Goal: Task Accomplishment & Management: Complete application form

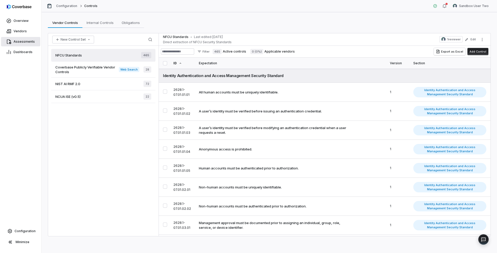
click at [25, 40] on span "Assessments" at bounding box center [24, 42] width 21 height 4
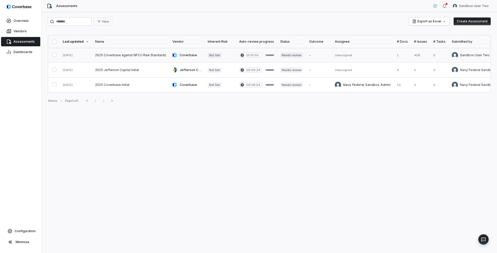
click at [141, 52] on link at bounding box center [130, 55] width 77 height 15
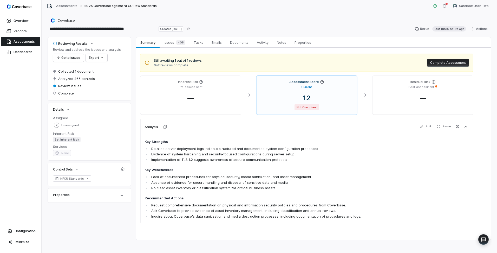
scroll to position [4, 0]
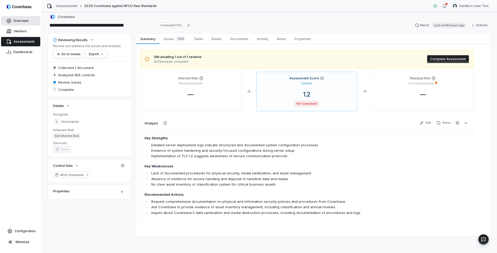
click at [22, 20] on span "Overview" at bounding box center [21, 21] width 15 height 4
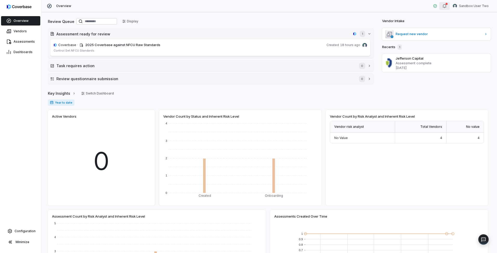
click at [446, 7] on icon "button" at bounding box center [444, 6] width 3 height 4
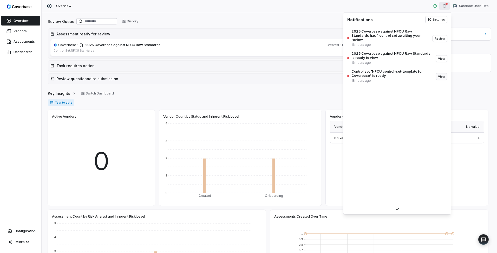
click at [443, 73] on button "View" at bounding box center [441, 76] width 11 height 6
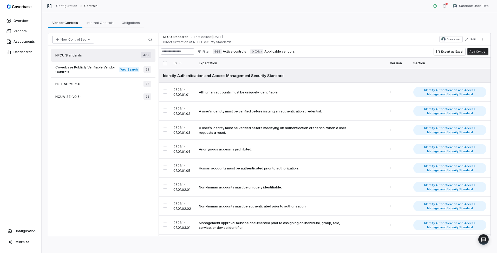
click at [75, 39] on button "New Control Set" at bounding box center [73, 40] width 42 height 8
click at [79, 50] on div "Upload Spreadsheet" at bounding box center [79, 51] width 50 height 8
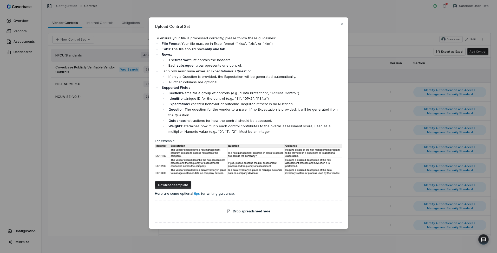
click at [166, 185] on button "Download template" at bounding box center [173, 185] width 36 height 8
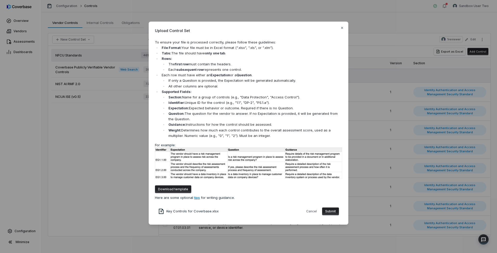
click at [328, 212] on button "Submit" at bounding box center [330, 211] width 17 height 8
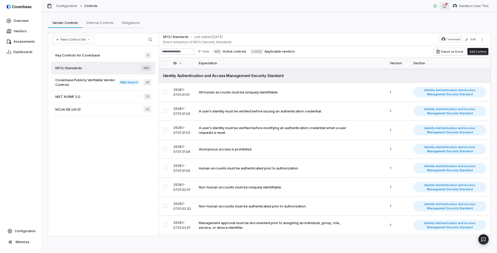
click at [447, 9] on div "button" at bounding box center [445, 6] width 4 height 6
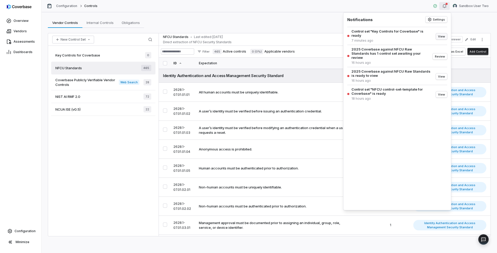
click at [439, 36] on button "View" at bounding box center [441, 36] width 11 height 6
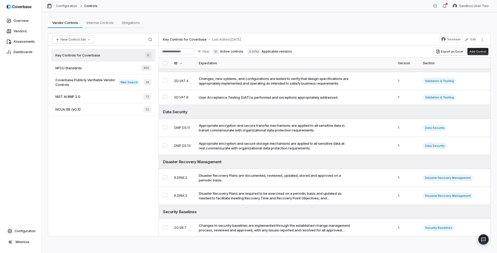
scroll to position [234, 0]
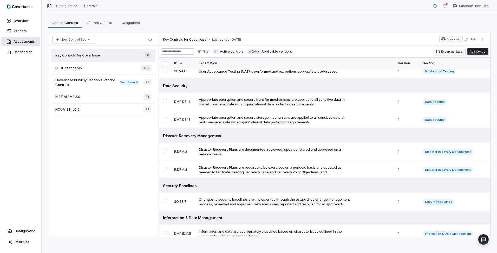
click at [22, 41] on span "Assessments" at bounding box center [24, 42] width 21 height 4
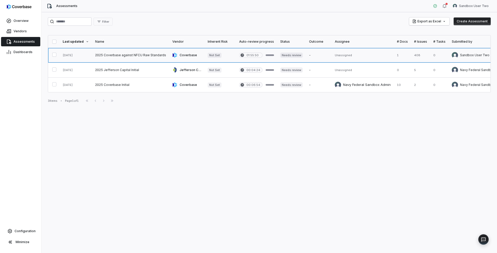
click at [133, 53] on link at bounding box center [130, 55] width 77 height 15
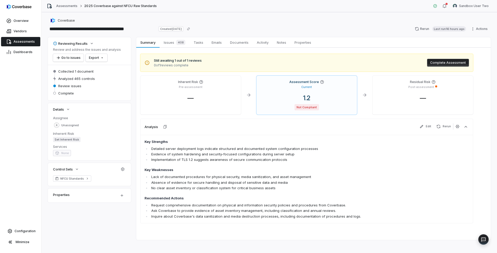
click at [21, 41] on span "Assessments" at bounding box center [24, 42] width 21 height 4
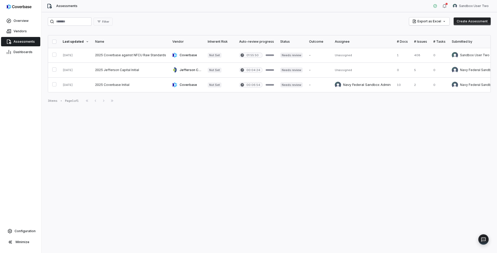
click at [478, 22] on button "Create Assessment" at bounding box center [472, 21] width 37 height 8
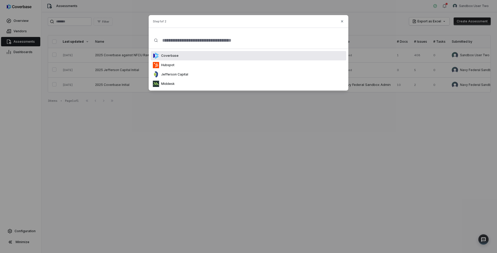
click at [176, 56] on p "Coverbase" at bounding box center [169, 56] width 20 height 4
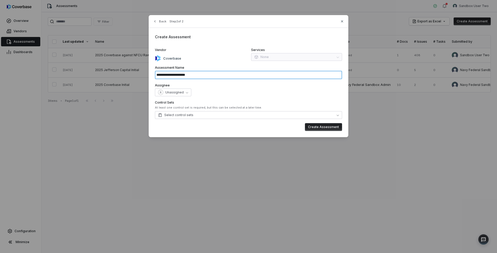
click at [189, 74] on input "**********" at bounding box center [248, 75] width 187 height 8
type input "**********"
click at [222, 117] on button "Select control sets" at bounding box center [248, 115] width 187 height 8
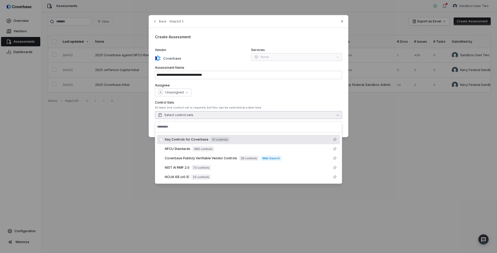
click at [197, 139] on span "Key Controls for Coverbase" at bounding box center [187, 139] width 44 height 4
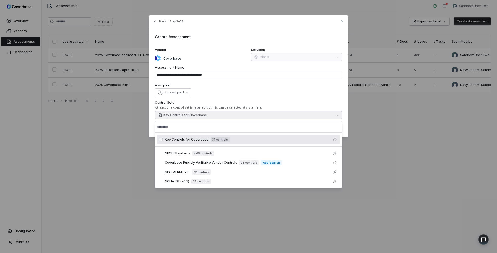
click at [266, 17] on div "**********" at bounding box center [249, 76] width 200 height 122
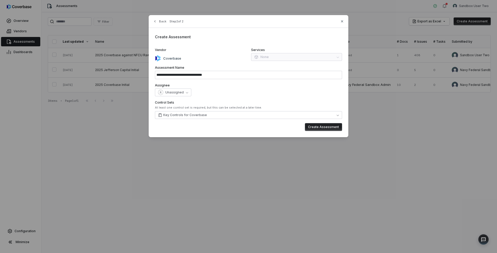
click at [316, 126] on button "Create Assessment" at bounding box center [323, 127] width 37 height 8
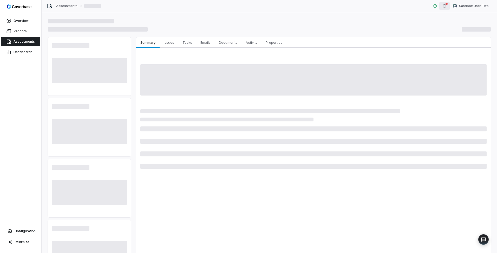
click at [449, 6] on button "button" at bounding box center [444, 6] width 10 height 8
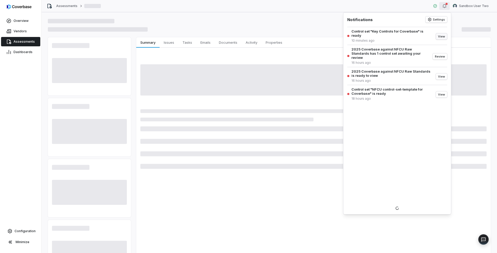
click at [443, 36] on button "View" at bounding box center [441, 36] width 11 height 6
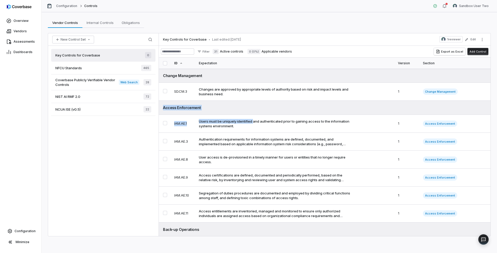
drag, startPoint x: 256, startPoint y: 118, endPoint x: 154, endPoint y: 98, distance: 103.6
click at [157, 99] on div "New Control Set Search Key Controls for Coverbase 0 NFCU Standards 465 Coverbas…" at bounding box center [269, 134] width 443 height 203
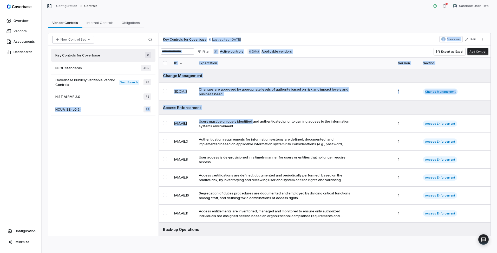
click at [80, 40] on button "New Control Set" at bounding box center [73, 40] width 42 height 8
click at [80, 49] on div "Upload Spreadsheet" at bounding box center [79, 51] width 50 height 8
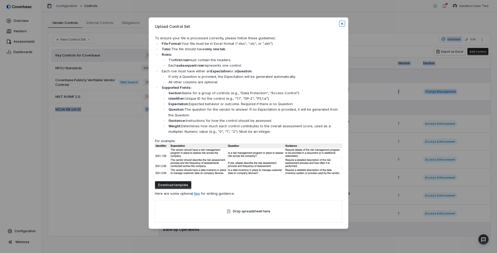
click at [341, 23] on icon "button" at bounding box center [342, 24] width 2 height 2
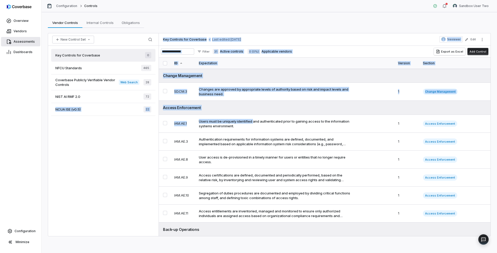
click at [23, 43] on span "Assessments" at bounding box center [24, 42] width 21 height 4
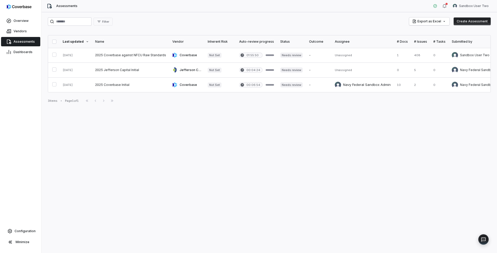
click at [196, 164] on div "Filter Export as Excel Create Assessment Last updated Name Vendor Inherent Risk…" at bounding box center [270, 132] width 456 height 241
